Goal: Information Seeking & Learning: Check status

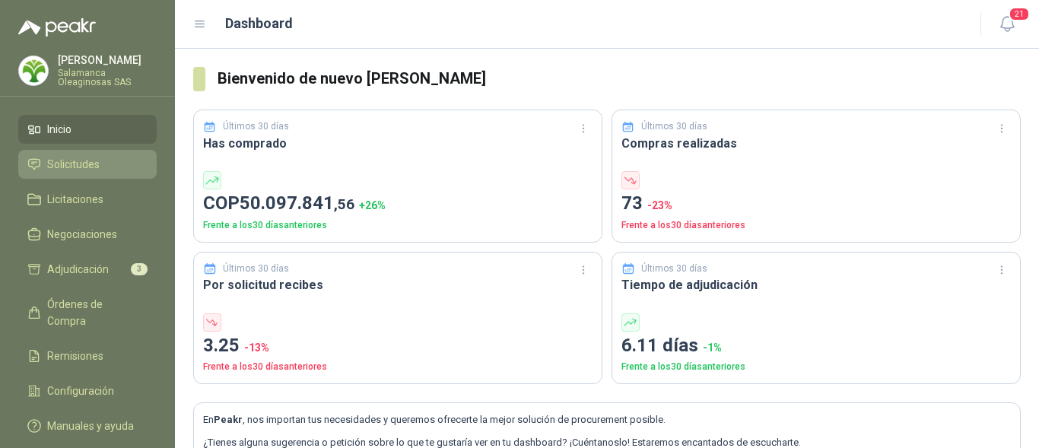
click at [76, 167] on span "Solicitudes" at bounding box center [73, 164] width 53 height 17
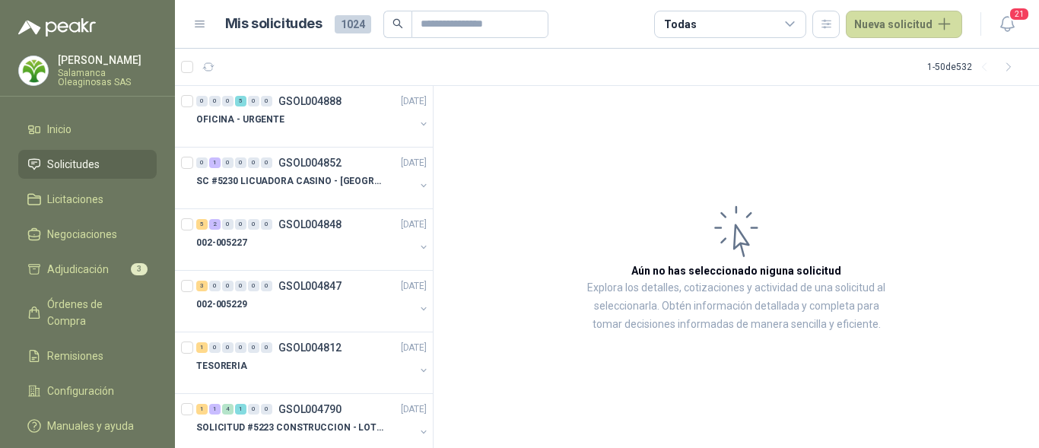
click at [107, 65] on p "[PERSON_NAME]" at bounding box center [107, 60] width 99 height 11
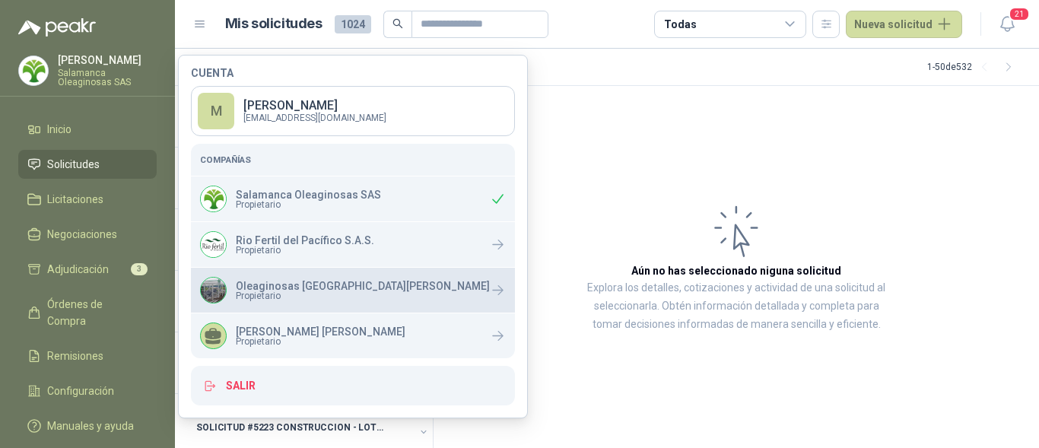
click at [282, 299] on span "Propietario" at bounding box center [363, 295] width 254 height 9
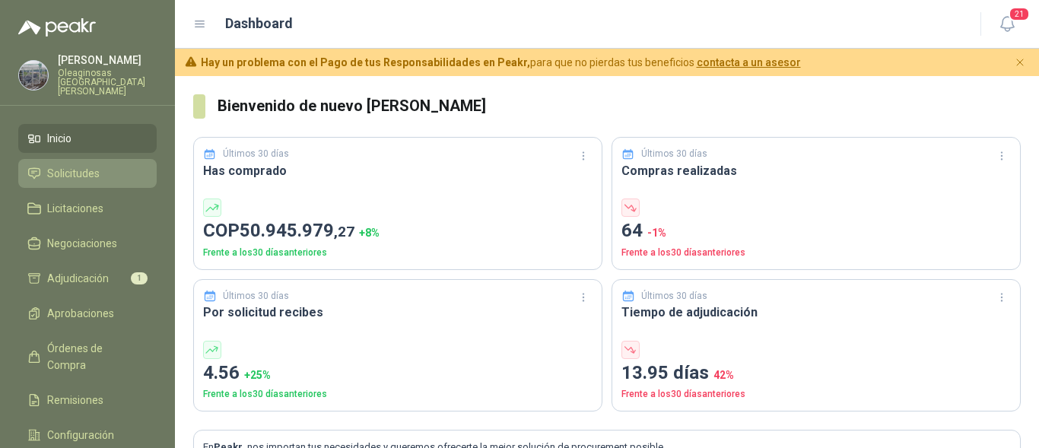
click at [88, 165] on span "Solicitudes" at bounding box center [73, 173] width 53 height 17
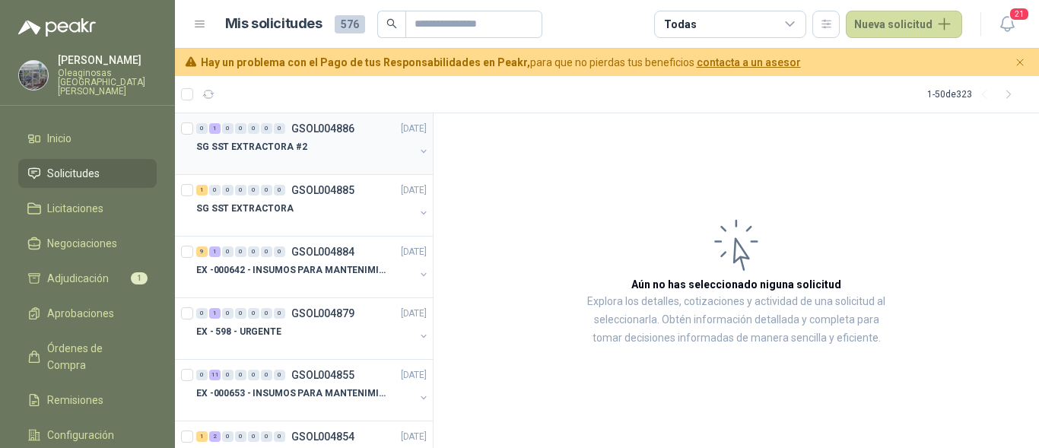
click at [253, 165] on div at bounding box center [305, 162] width 218 height 12
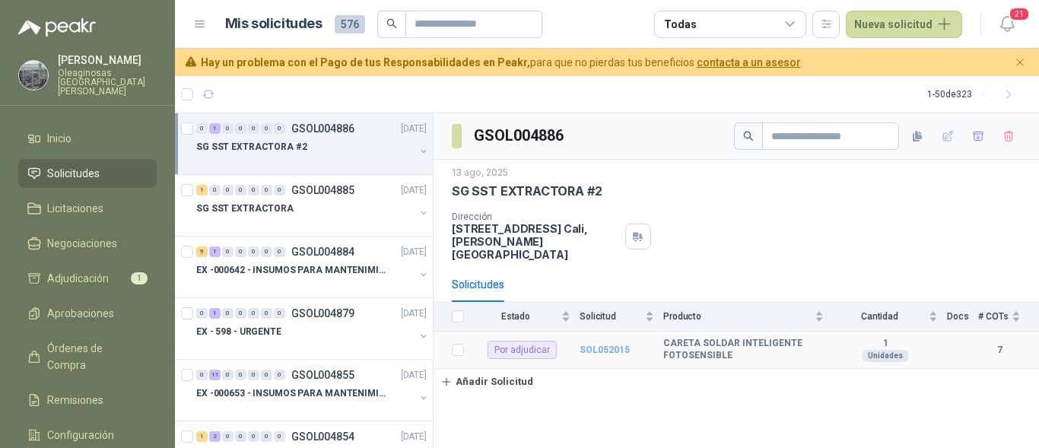
click at [606, 345] on b "SOL052015" at bounding box center [605, 350] width 50 height 11
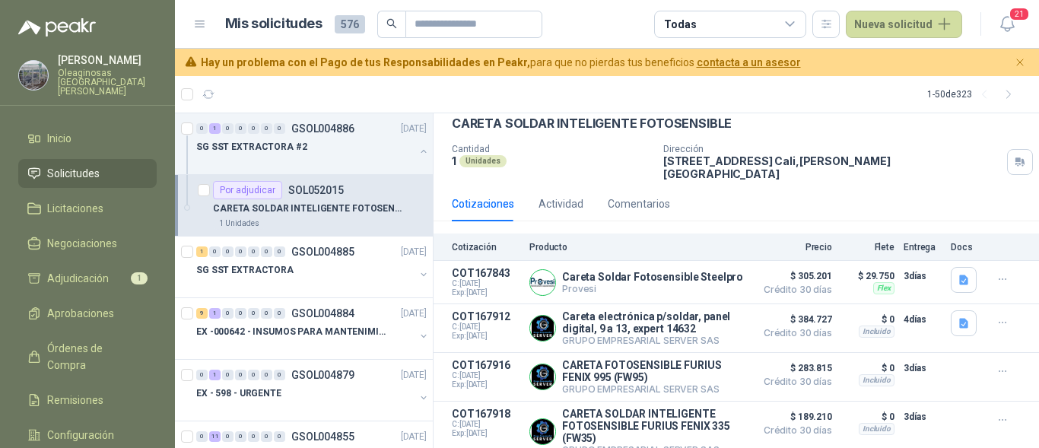
scroll to position [152, 0]
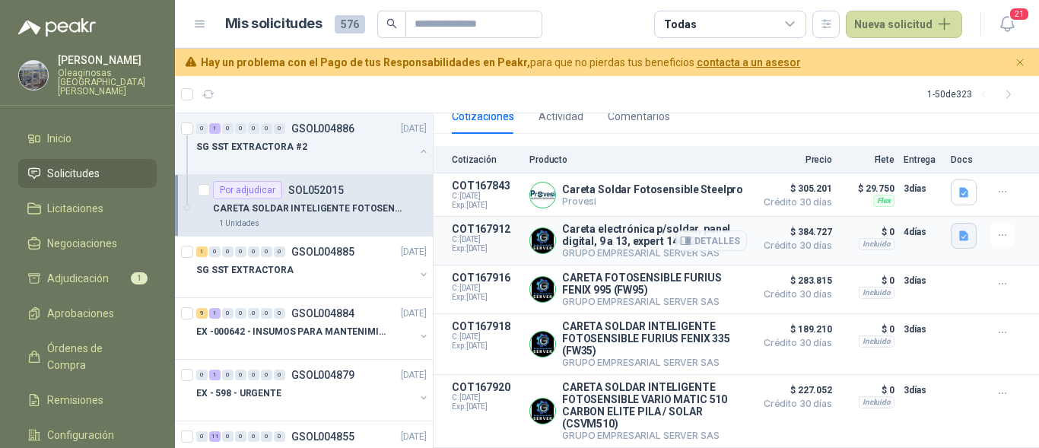
click at [960, 231] on icon "button" at bounding box center [964, 236] width 9 height 10
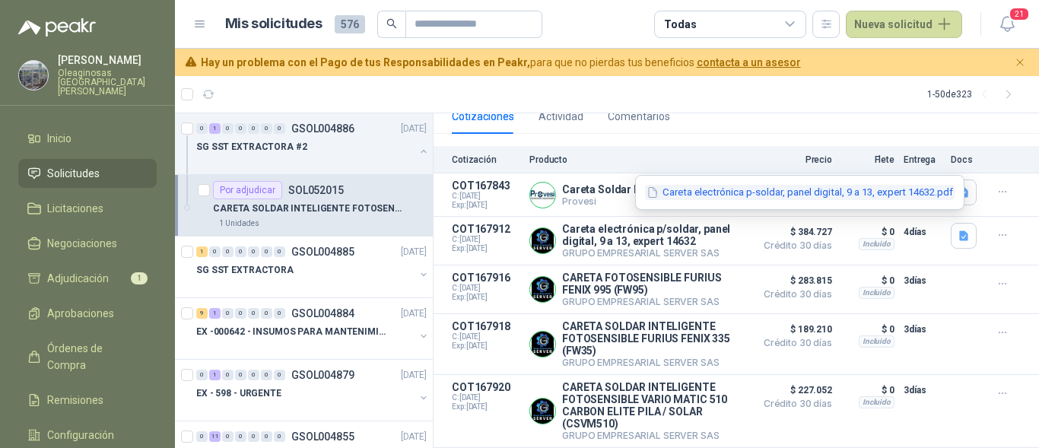
click at [890, 194] on button "Careta electrónica p-soldar, panel digital, 9 a 13, expert 14632.pdf" at bounding box center [800, 193] width 310 height 16
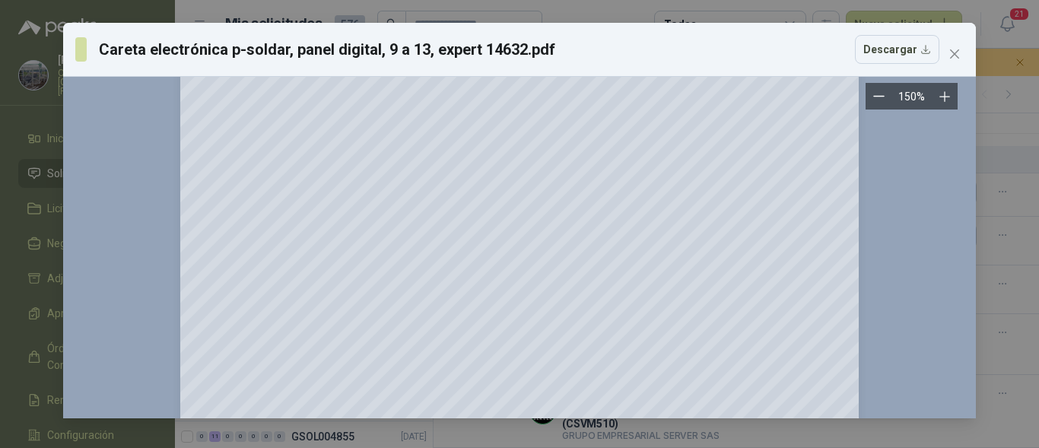
scroll to position [0, 0]
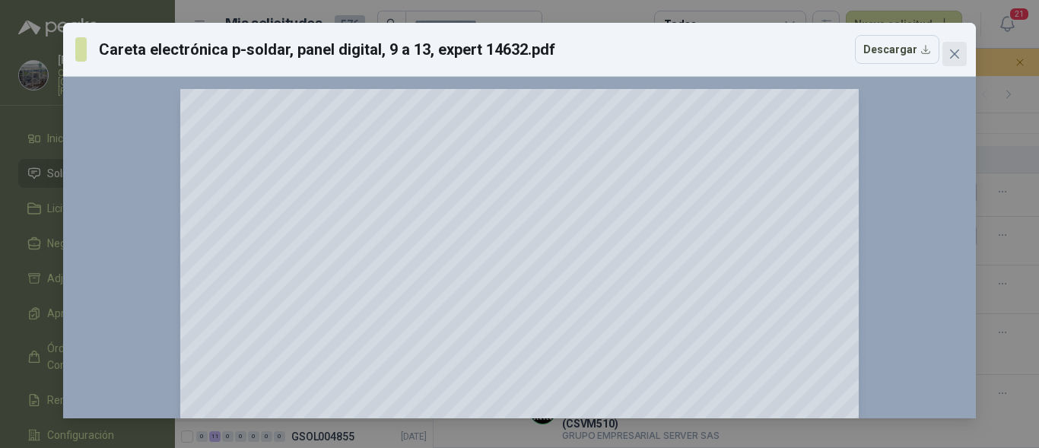
click at [960, 48] on icon "close" at bounding box center [955, 54] width 12 height 12
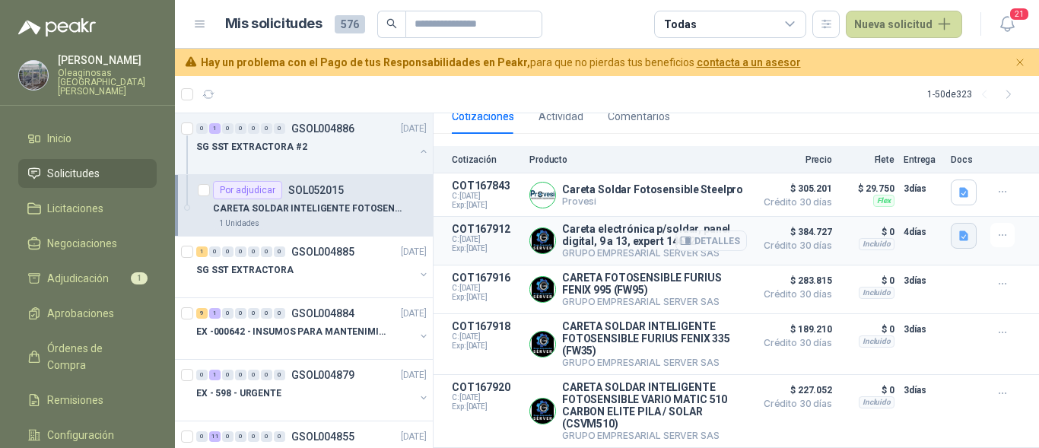
click at [960, 231] on icon "button" at bounding box center [964, 236] width 9 height 10
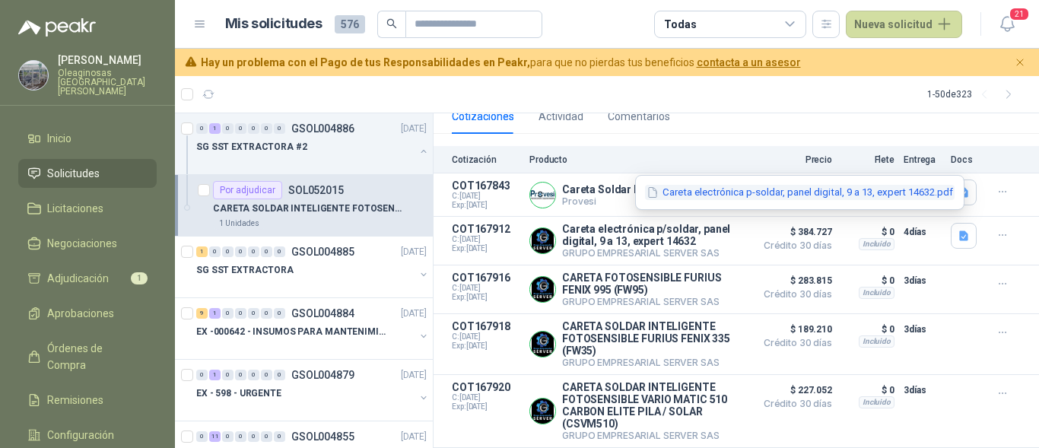
click at [864, 195] on button "Careta electrónica p-soldar, panel digital, 9 a 13, expert 14632.pdf" at bounding box center [800, 193] width 310 height 16
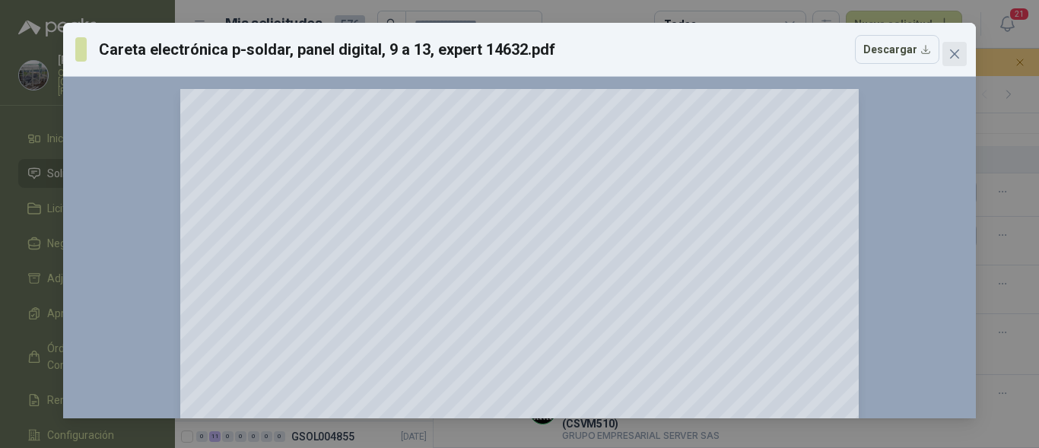
click at [951, 55] on icon "close" at bounding box center [955, 54] width 12 height 12
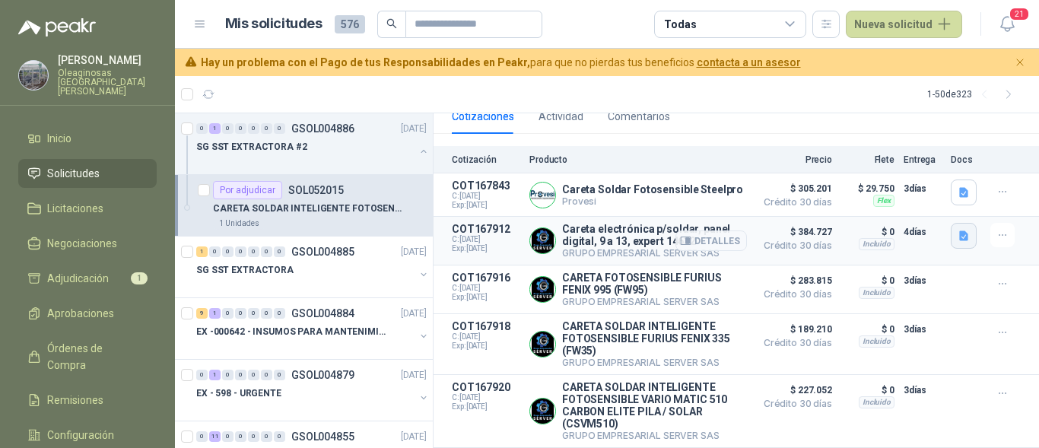
click at [960, 231] on icon "button" at bounding box center [964, 236] width 9 height 10
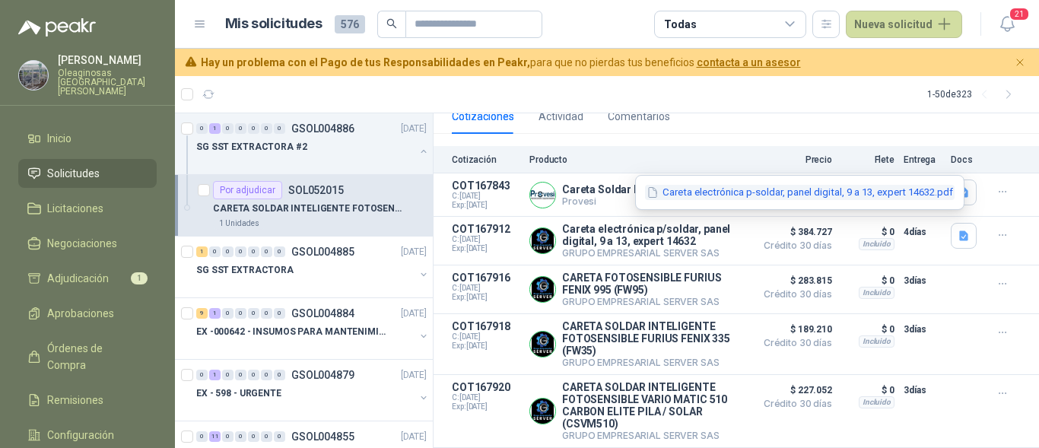
click at [820, 196] on button "Careta electrónica p-soldar, panel digital, 9 a 13, expert 14632.pdf" at bounding box center [800, 193] width 310 height 16
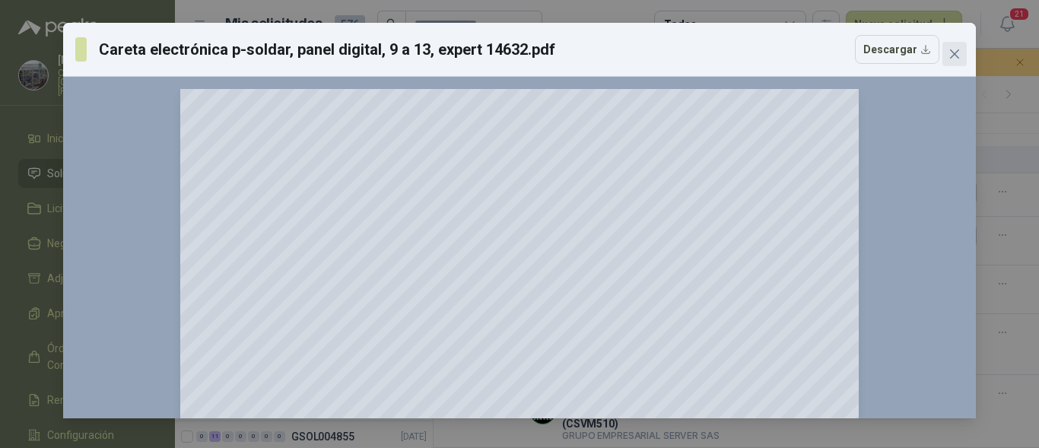
click at [956, 50] on icon "close" at bounding box center [955, 54] width 12 height 12
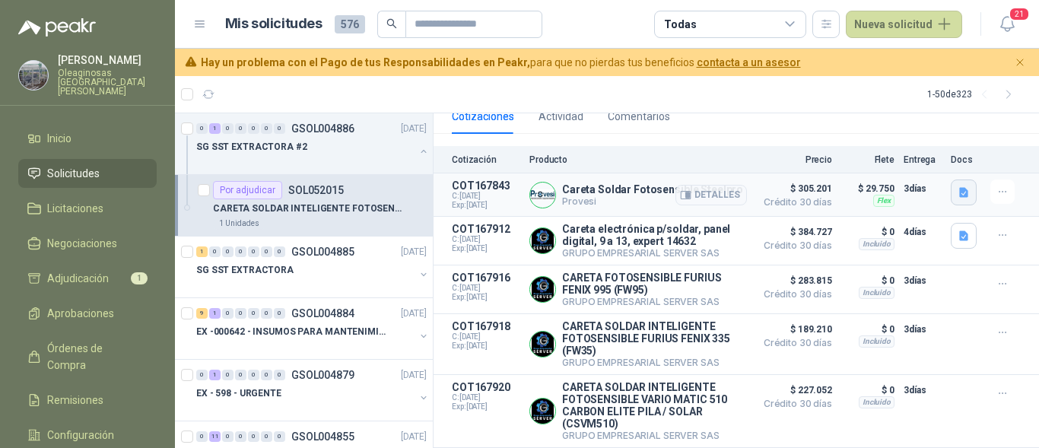
click at [960, 187] on icon "button" at bounding box center [964, 192] width 9 height 10
click at [920, 142] on button "image.png" at bounding box center [922, 149] width 66 height 16
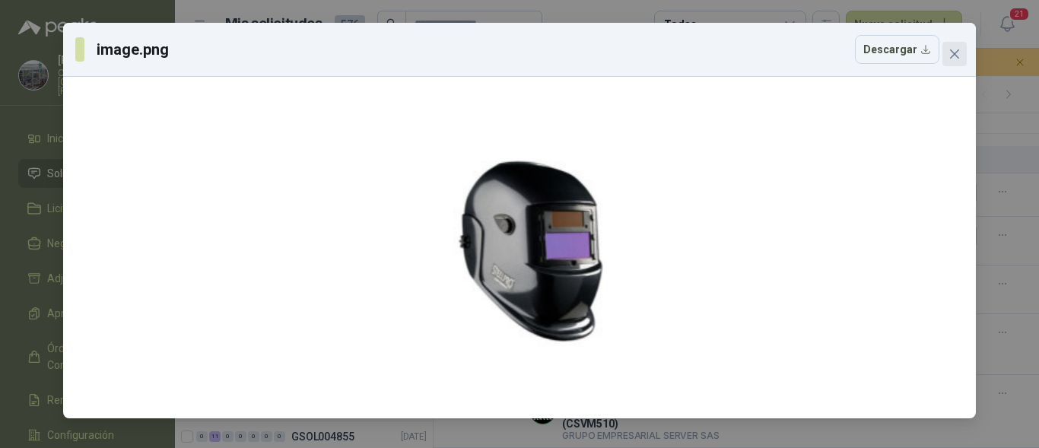
click at [949, 56] on icon "close" at bounding box center [955, 54] width 12 height 12
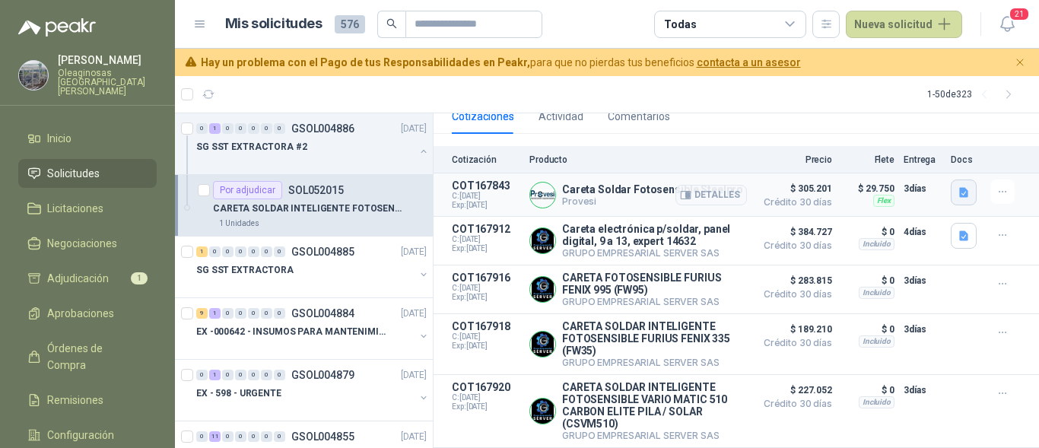
click at [960, 187] on icon "button" at bounding box center [964, 192] width 9 height 10
click at [921, 151] on button "image.png" at bounding box center [922, 149] width 66 height 16
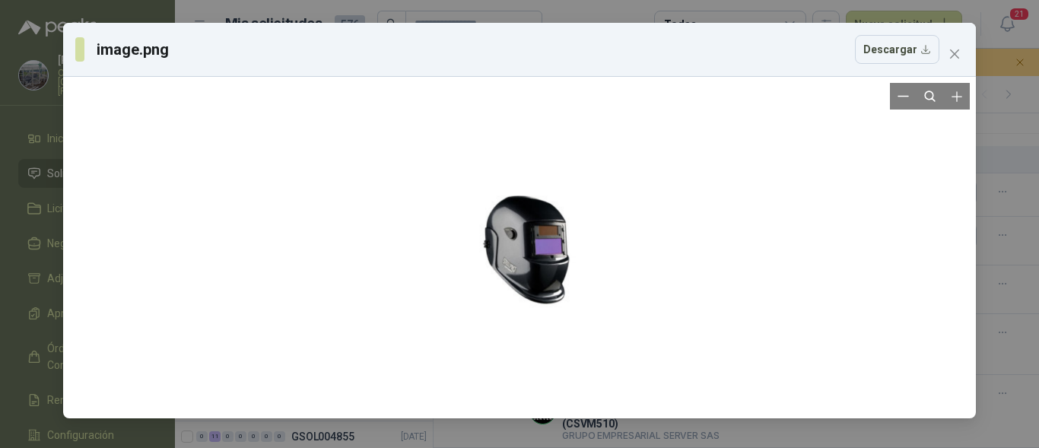
click at [502, 253] on div at bounding box center [519, 248] width 145 height 198
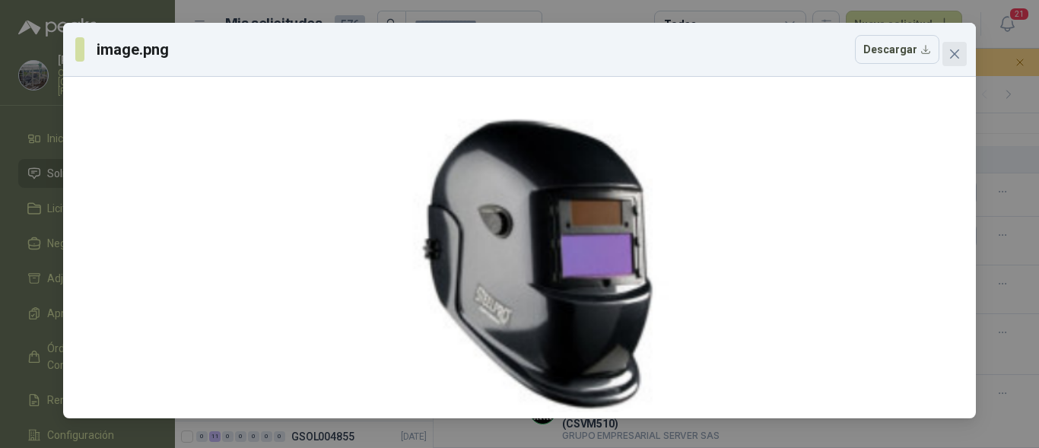
click at [966, 55] on span "Close" at bounding box center [955, 54] width 24 height 12
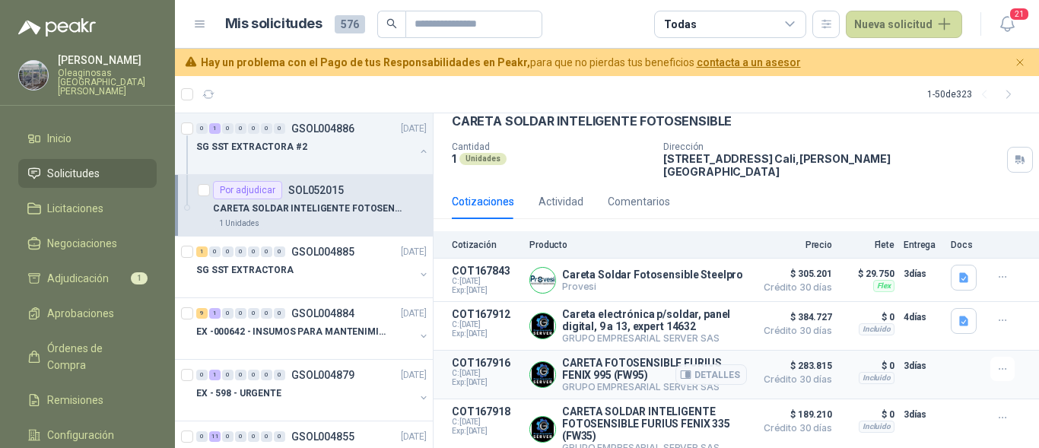
scroll to position [61, 0]
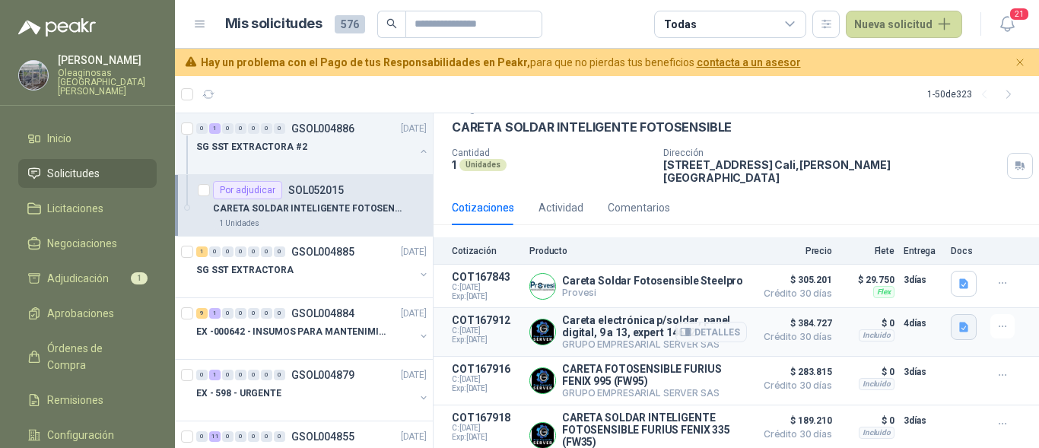
click at [960, 322] on icon "button" at bounding box center [964, 327] width 9 height 10
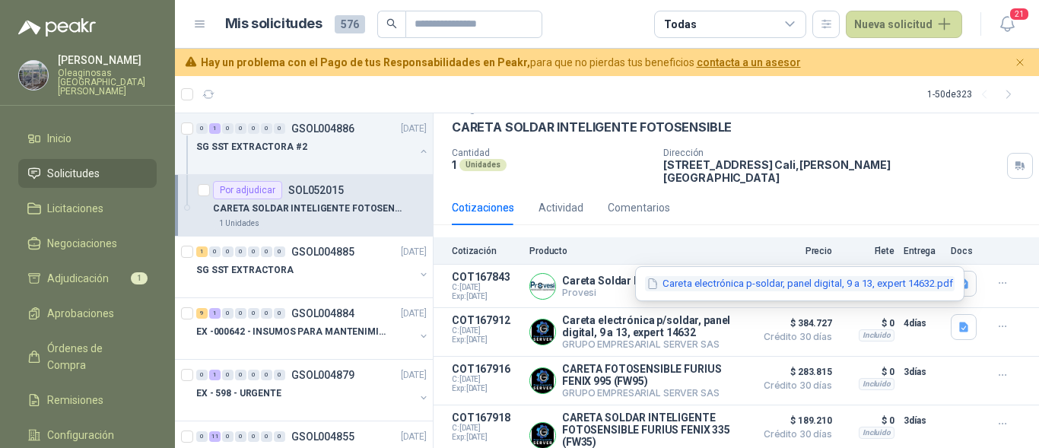
click at [837, 283] on button "Careta electrónica p-soldar, panel digital, 9 a 13, expert 14632.pdf" at bounding box center [800, 284] width 310 height 16
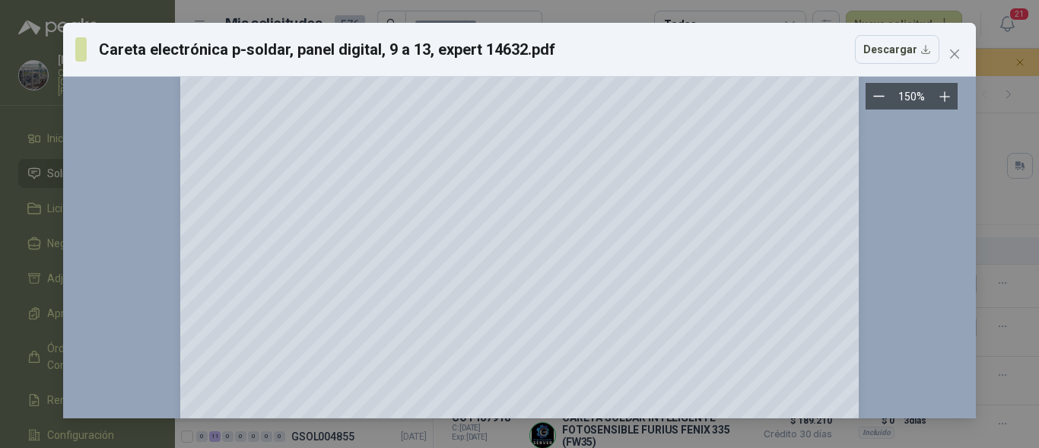
scroll to position [152, 0]
click at [953, 50] on icon "close" at bounding box center [955, 54] width 12 height 12
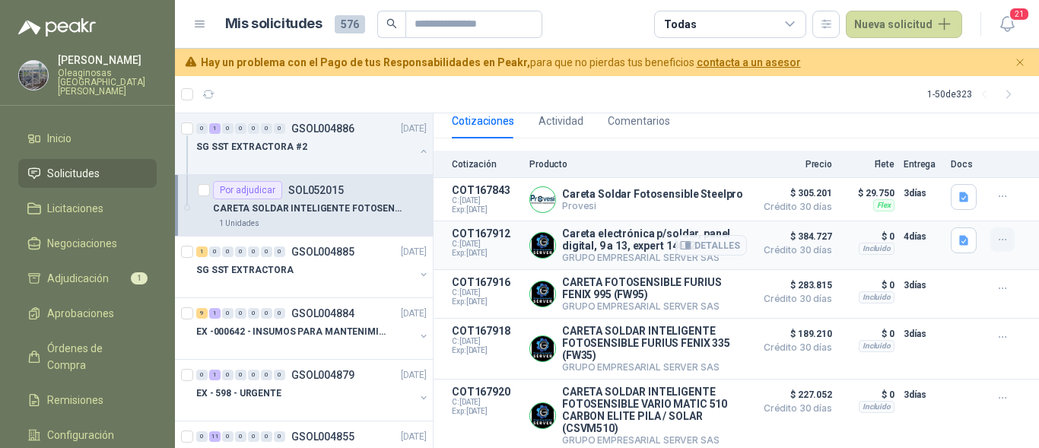
scroll to position [137, 0]
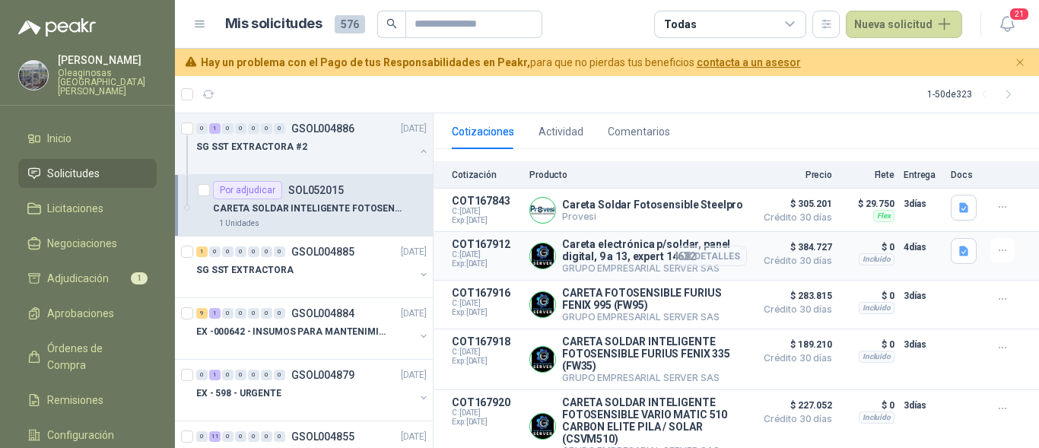
click at [705, 248] on button "Detalles" at bounding box center [712, 256] width 72 height 21
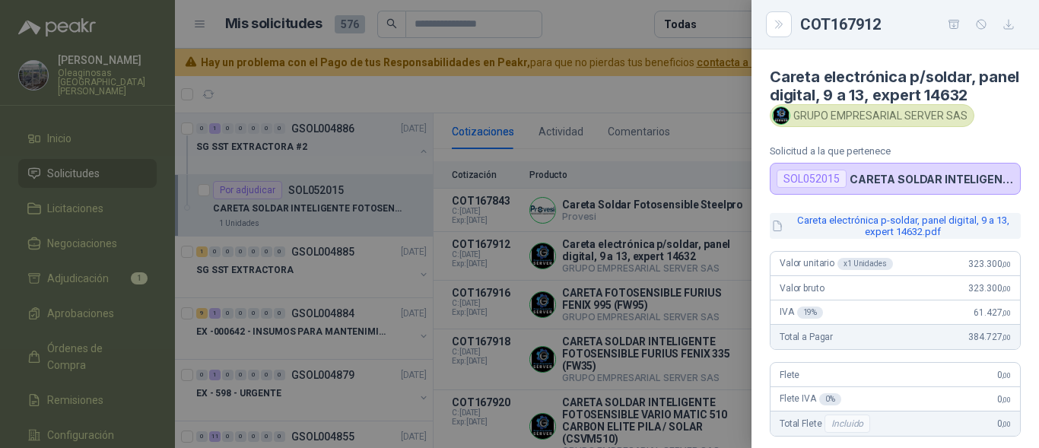
click at [804, 239] on button "Careta electrónica p-soldar, panel digital, 9 a 13, expert 14632.pdf" at bounding box center [895, 226] width 251 height 26
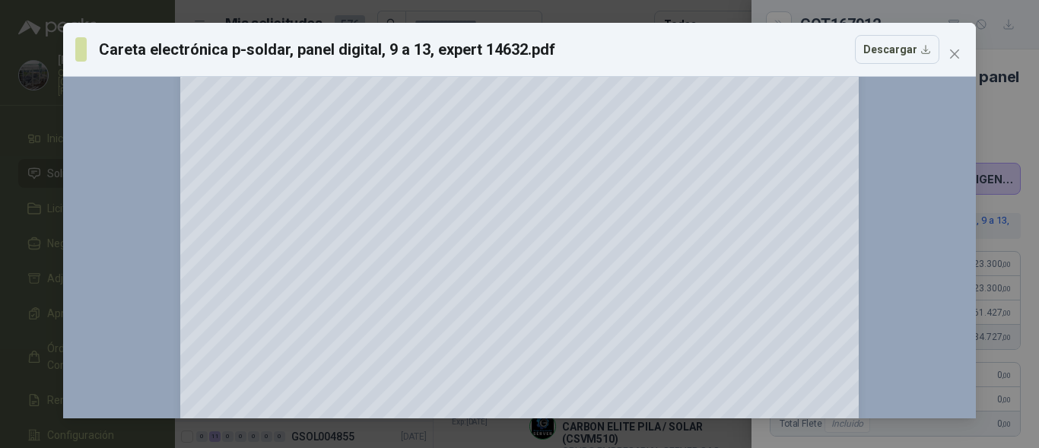
scroll to position [152, 0]
click at [956, 56] on icon "close" at bounding box center [954, 53] width 9 height 9
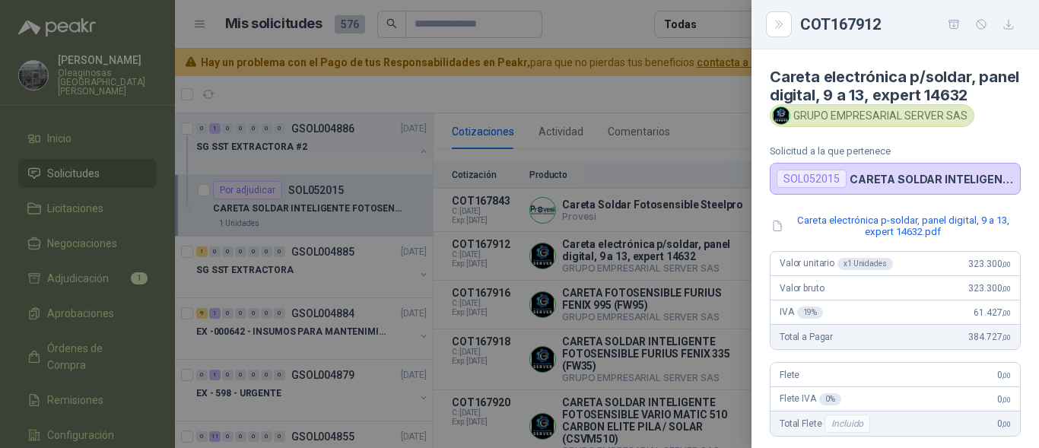
click at [678, 231] on div at bounding box center [519, 224] width 1039 height 448
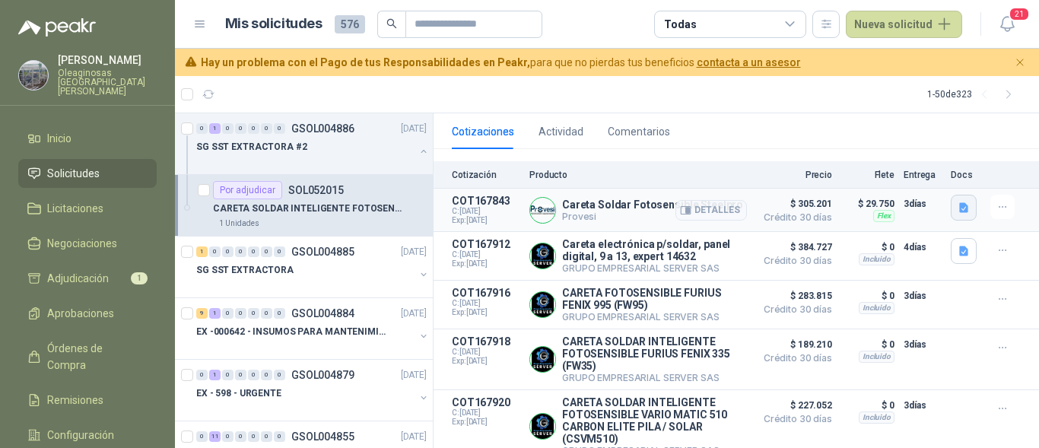
click at [958, 202] on icon "button" at bounding box center [964, 208] width 13 height 13
click at [958, 245] on icon "button" at bounding box center [964, 251] width 13 height 13
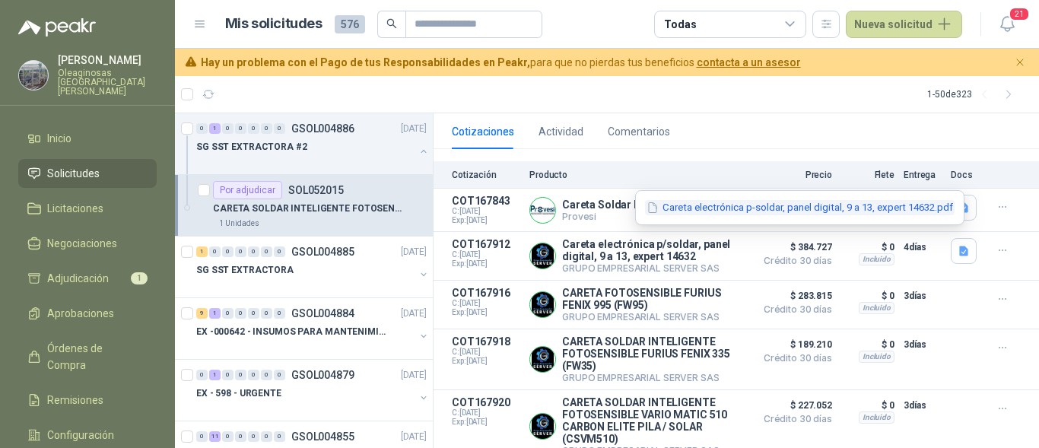
click at [880, 211] on button "Careta electrónica p-soldar, panel digital, 9 a 13, expert 14632.pdf" at bounding box center [800, 208] width 310 height 16
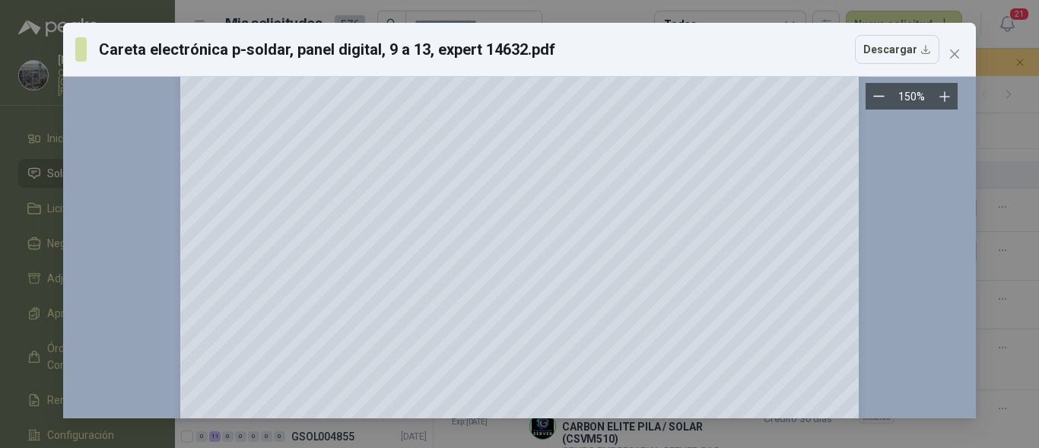
scroll to position [76, 0]
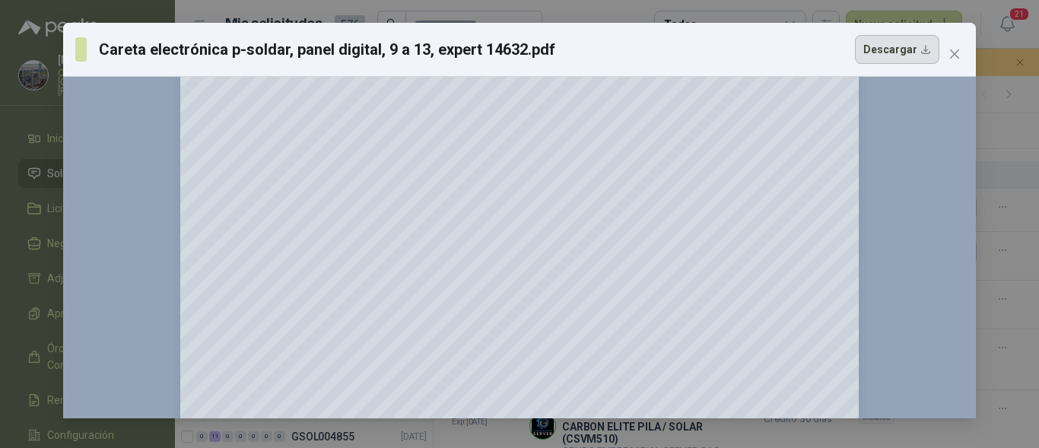
click at [919, 52] on button "Descargar" at bounding box center [897, 49] width 84 height 29
click at [954, 53] on icon "close" at bounding box center [954, 53] width 9 height 9
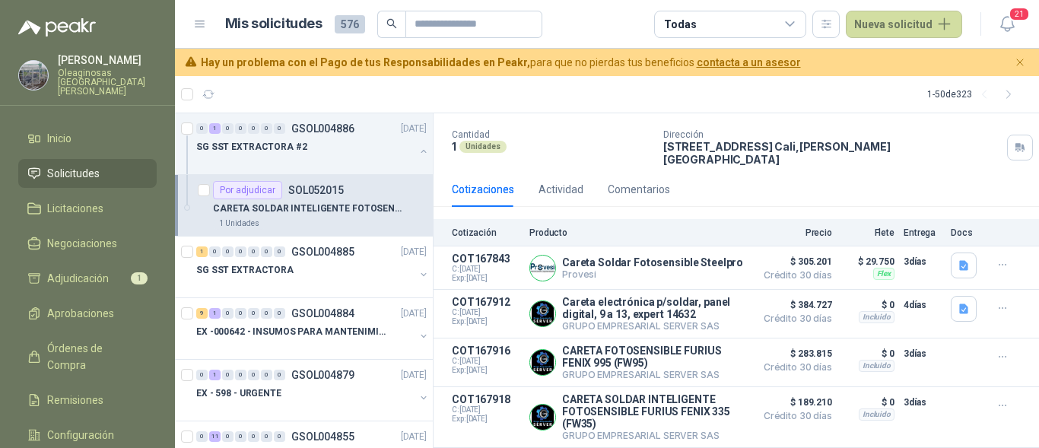
scroll to position [152, 0]
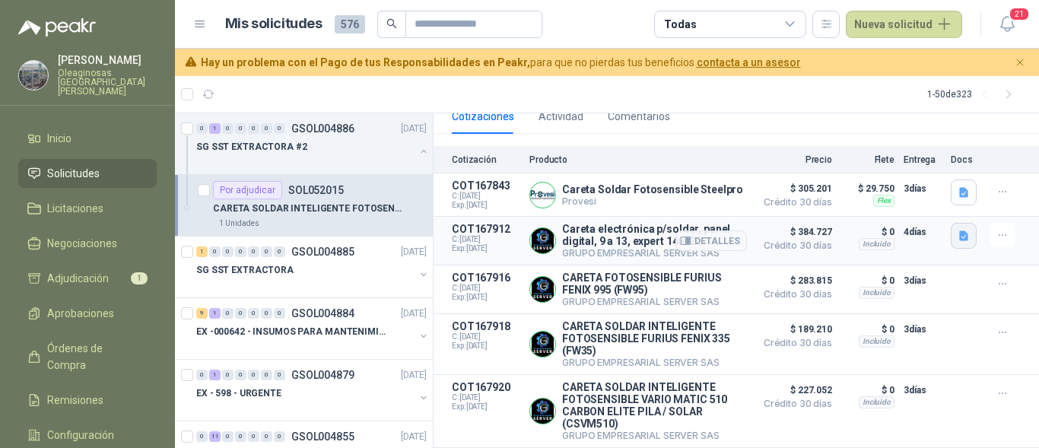
click at [958, 230] on icon "button" at bounding box center [964, 236] width 13 height 13
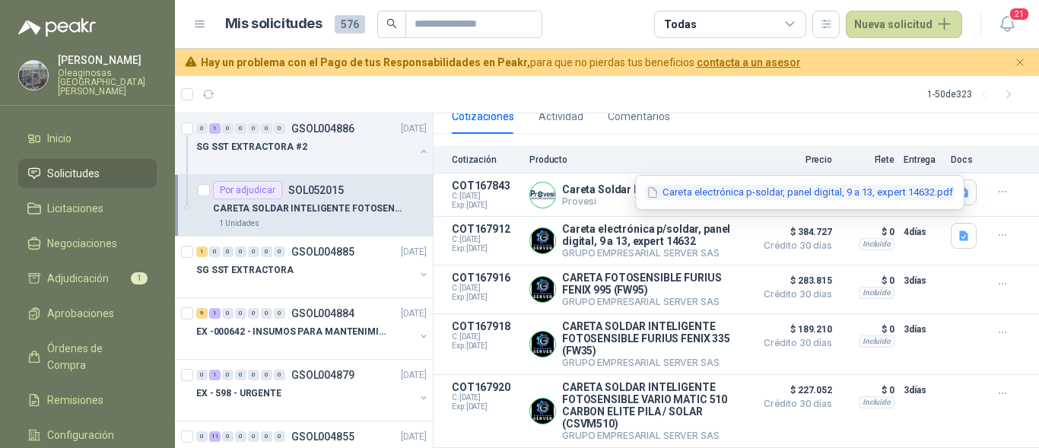
click at [833, 192] on button "Careta electrónica p-soldar, panel digital, 9 a 13, expert 14632.pdf" at bounding box center [800, 193] width 310 height 16
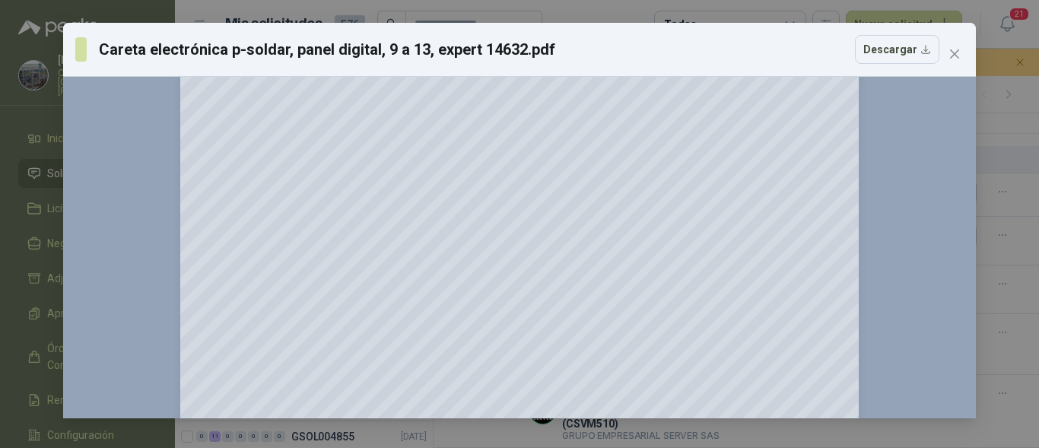
scroll to position [0, 0]
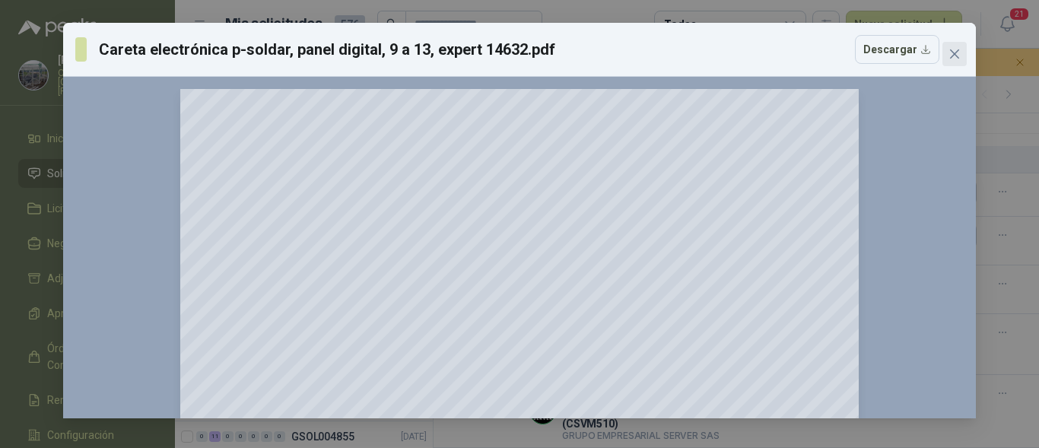
click at [962, 54] on span "Close" at bounding box center [955, 54] width 24 height 12
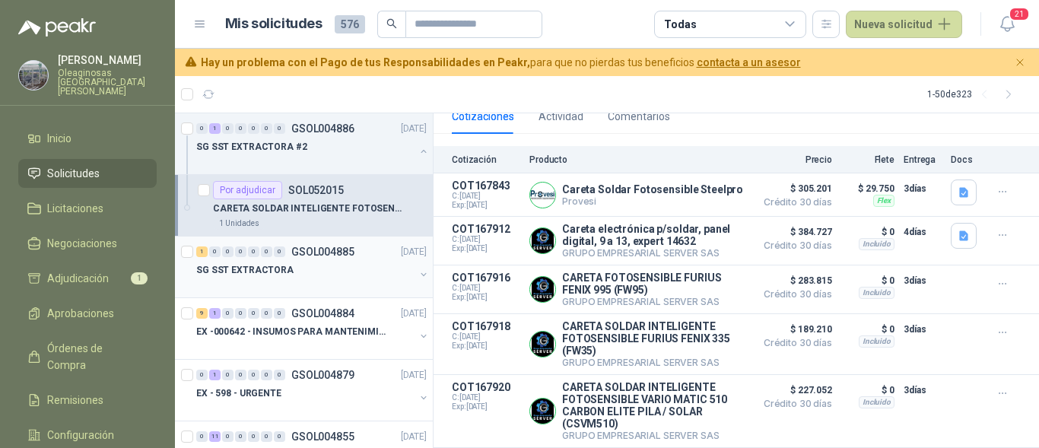
click at [335, 282] on div at bounding box center [305, 285] width 218 height 12
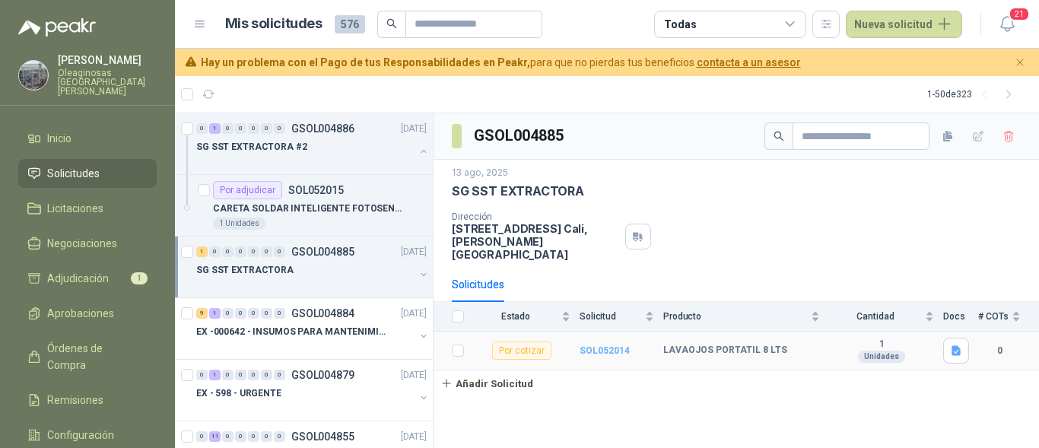
click at [602, 345] on b "SOL052014" at bounding box center [605, 350] width 50 height 11
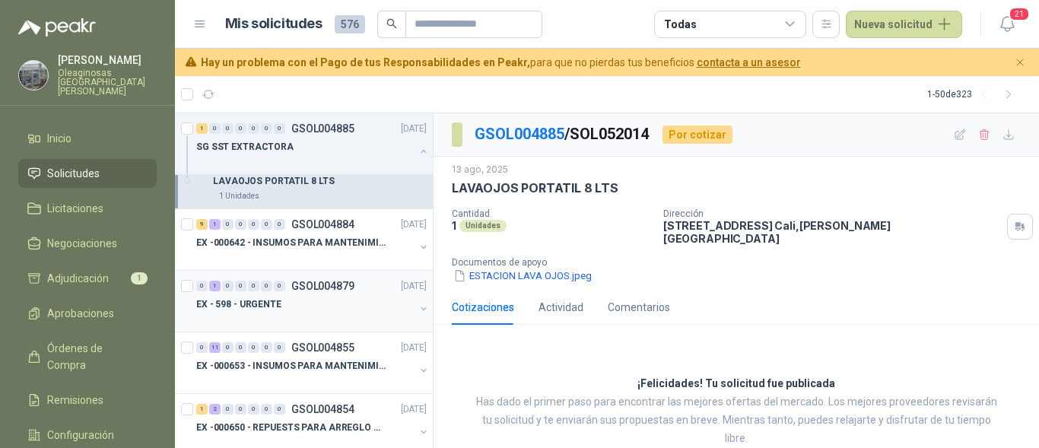
scroll to position [152, 0]
click at [329, 250] on div "EX -000642 - INSUMOS PARA MANTENIMIENTO PREVENTIVO" at bounding box center [305, 241] width 218 height 18
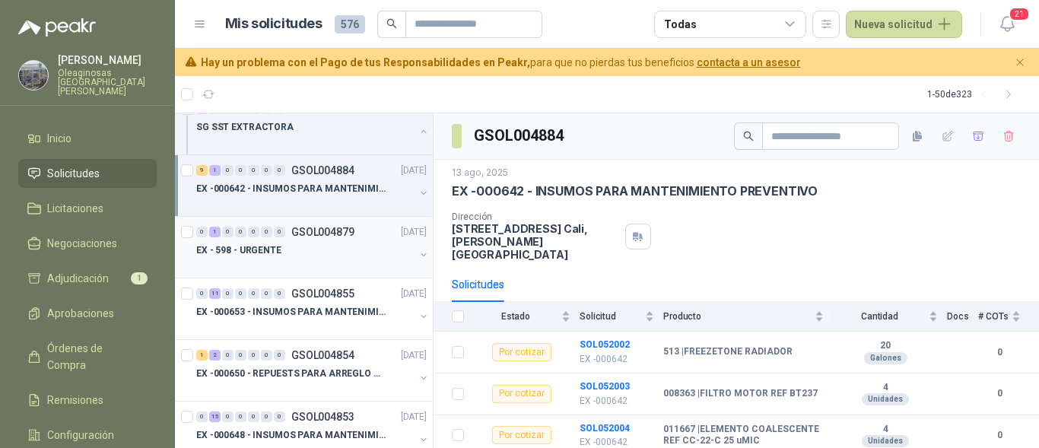
scroll to position [228, 0]
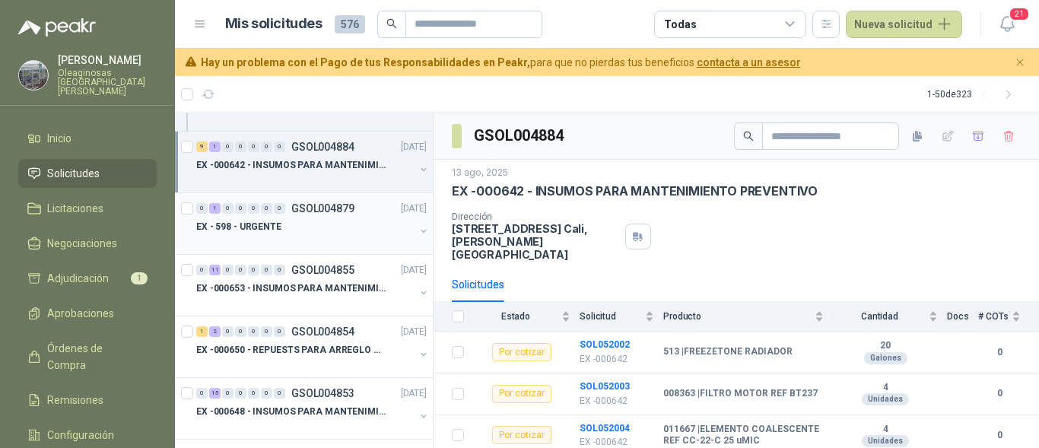
click at [325, 251] on div "0 1 0 0 0 0 0 GSOL004879 13/08/25 EX - 598 - URGENTE" at bounding box center [304, 224] width 258 height 62
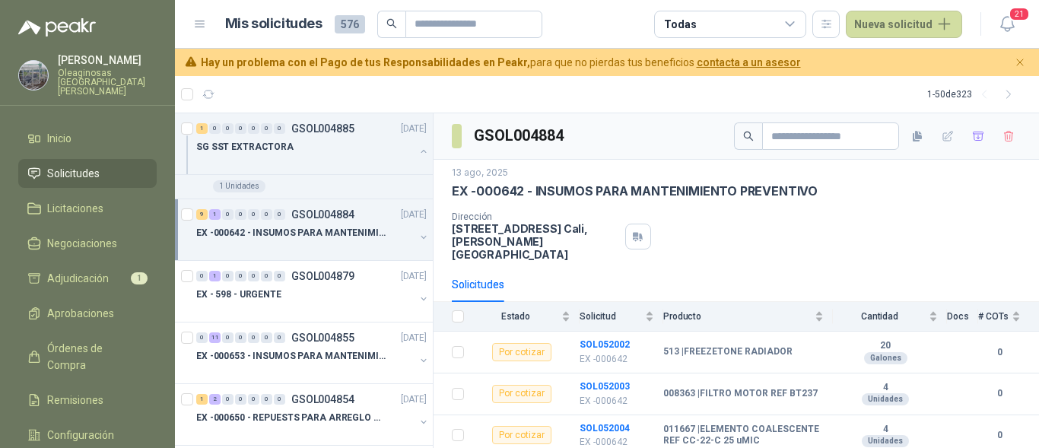
scroll to position [0, 0]
